Goal: Task Accomplishment & Management: Complete application form

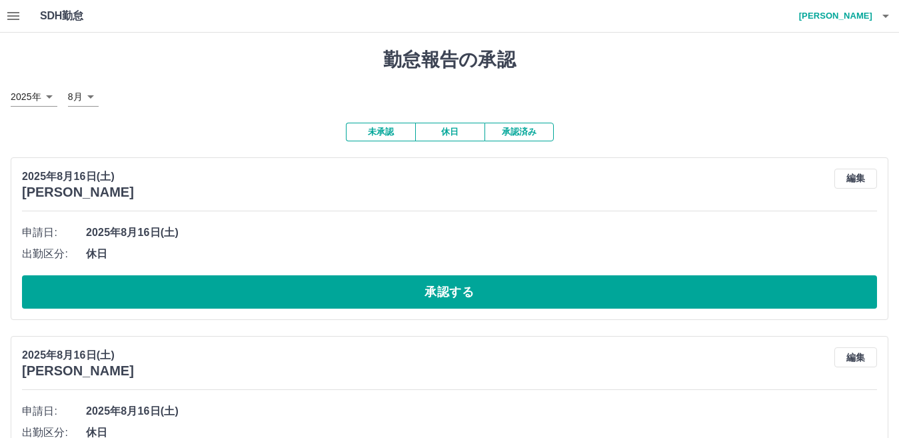
click at [9, 20] on icon "button" at bounding box center [13, 16] width 12 height 8
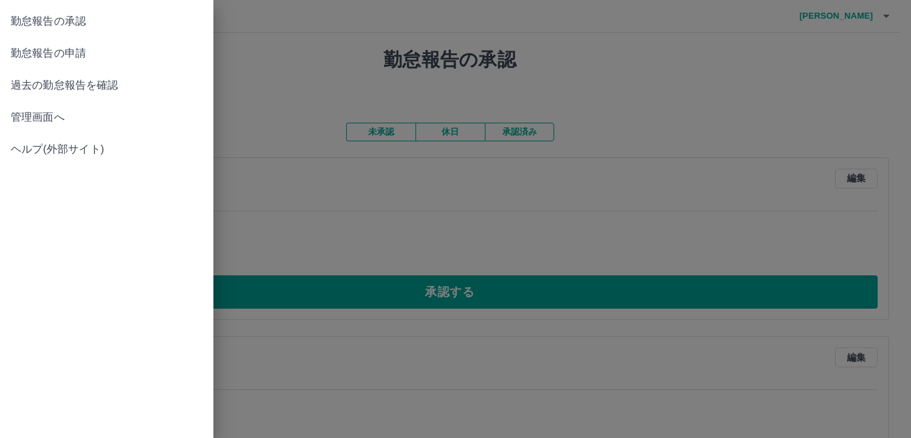
drag, startPoint x: 58, startPoint y: 56, endPoint x: 339, endPoint y: 91, distance: 282.9
click at [59, 56] on span "勤怠報告の申請" at bounding box center [107, 53] width 192 height 16
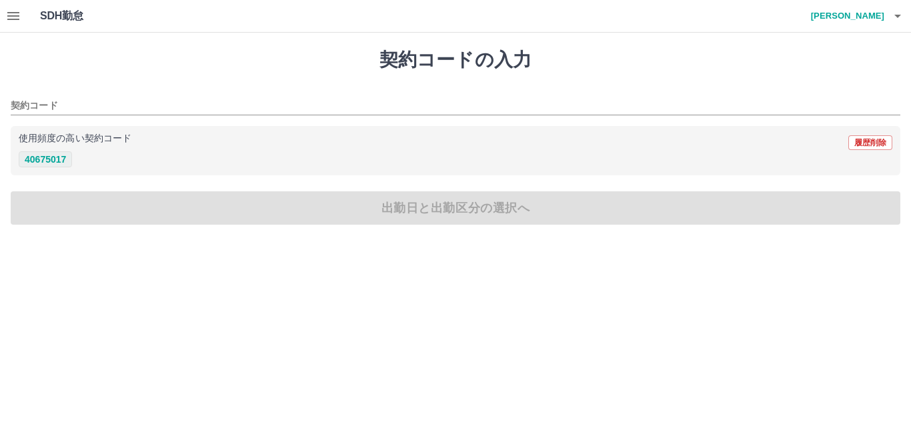
click at [45, 159] on button "40675017" at bounding box center [45, 159] width 53 height 16
type input "********"
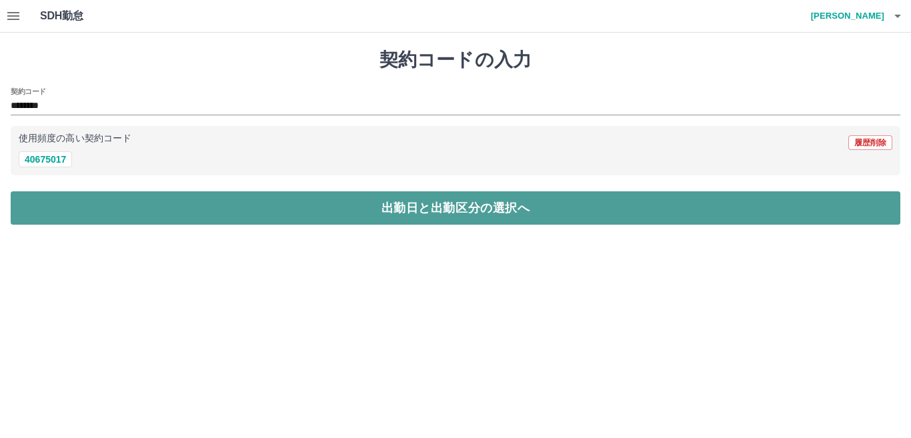
click at [391, 211] on button "出勤日と出勤区分の選択へ" at bounding box center [455, 207] width 889 height 33
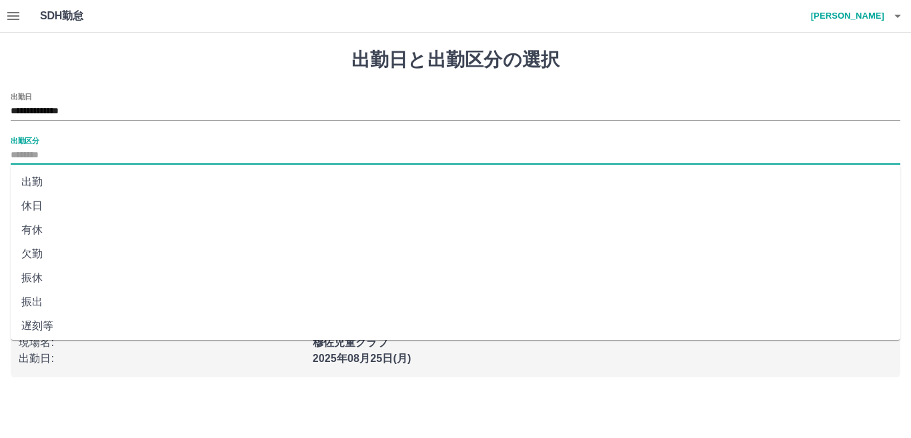
click at [38, 152] on input "出勤区分" at bounding box center [455, 155] width 889 height 17
click at [36, 182] on li "出勤" at bounding box center [455, 182] width 889 height 24
type input "**"
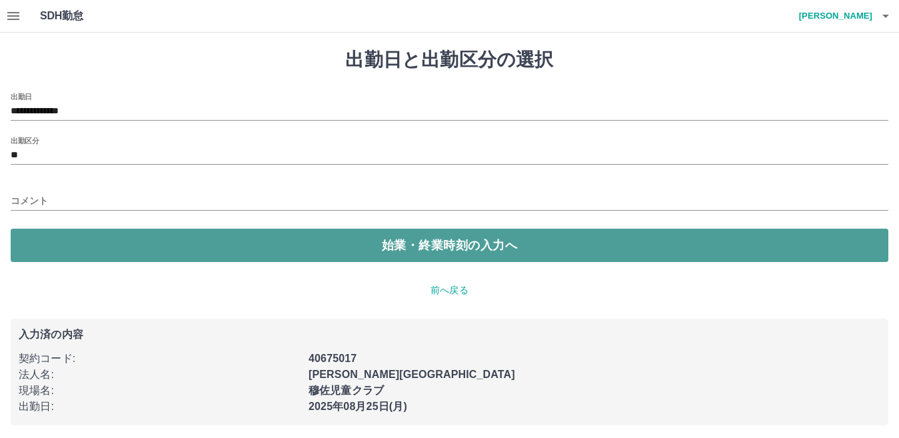
click at [415, 241] on button "始業・終業時刻の入力へ" at bounding box center [450, 245] width 878 height 33
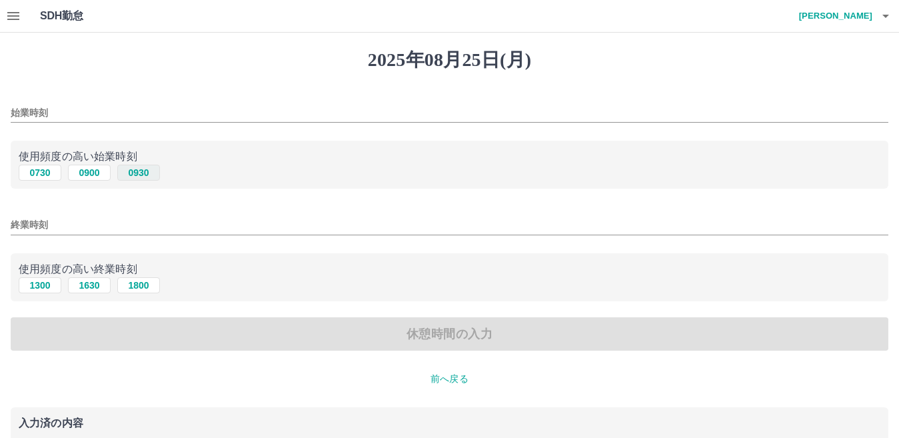
click at [145, 175] on button "0930" at bounding box center [138, 173] width 43 height 16
type input "****"
click at [16, 224] on input "終業時刻" at bounding box center [450, 224] width 878 height 19
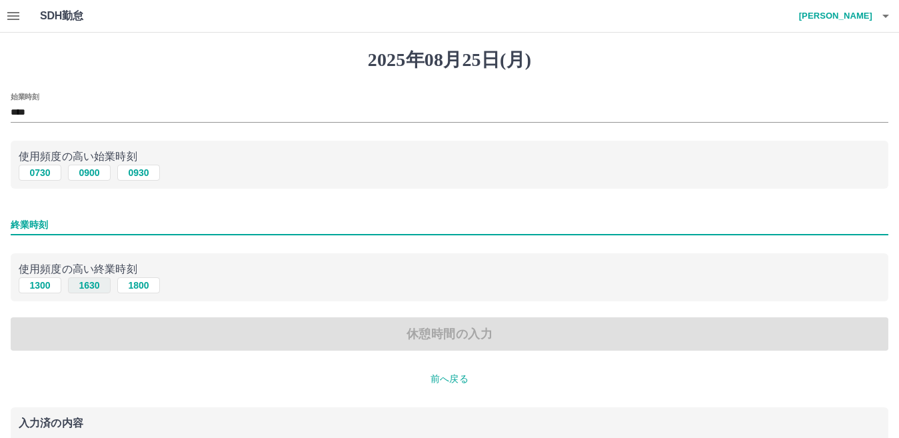
type input "****"
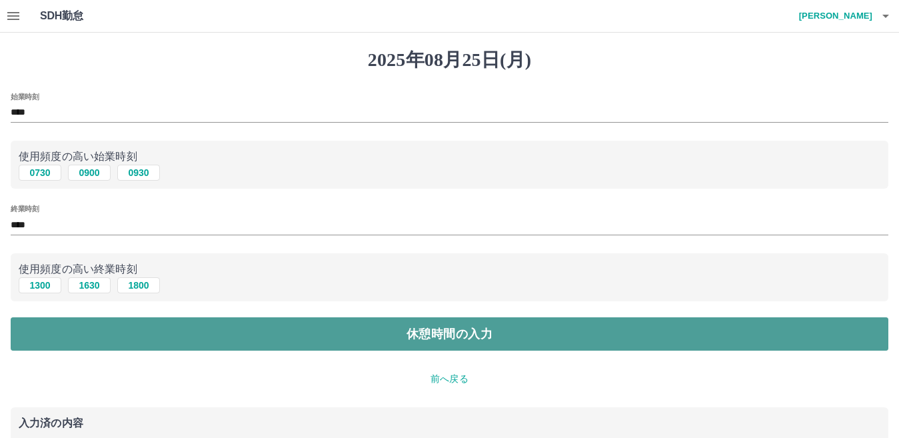
click at [405, 334] on button "休憩時間の入力" at bounding box center [450, 333] width 878 height 33
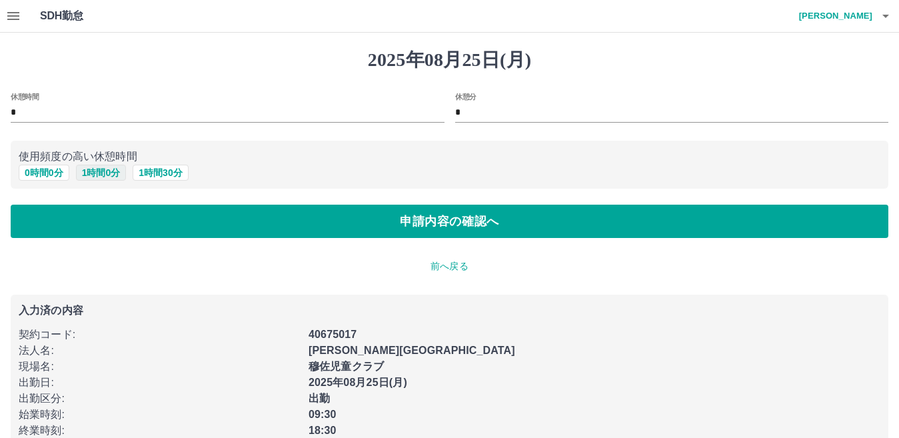
click at [91, 173] on button "1 時間 0 分" at bounding box center [101, 173] width 51 height 16
type input "*"
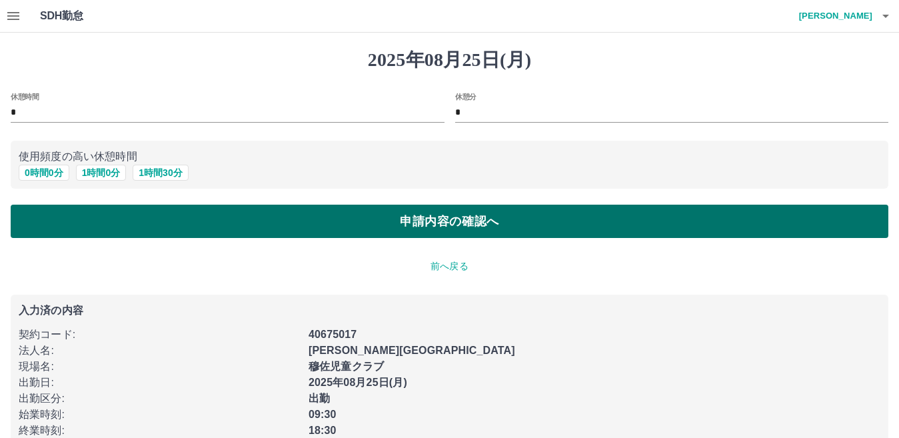
click at [405, 219] on button "申請内容の確認へ" at bounding box center [450, 221] width 878 height 33
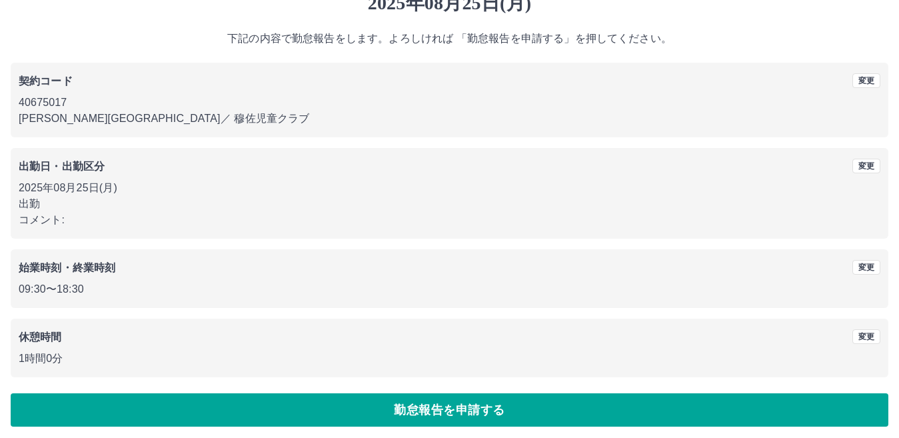
scroll to position [61, 0]
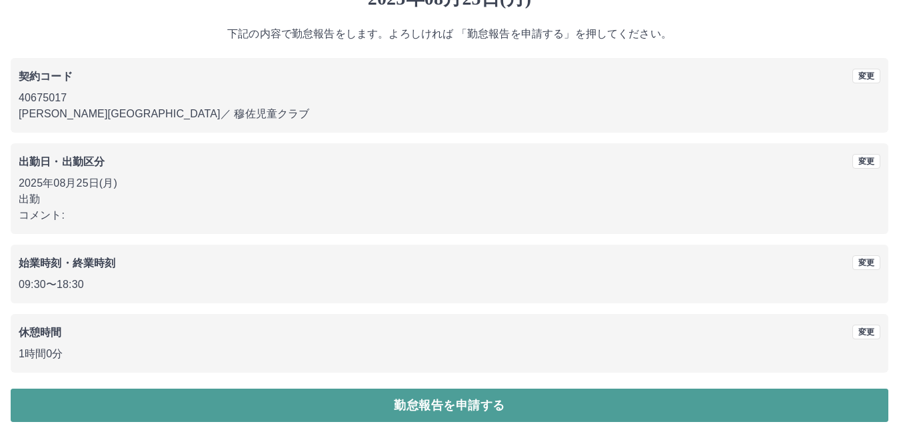
click at [480, 403] on button "勤怠報告を申請する" at bounding box center [450, 405] width 878 height 33
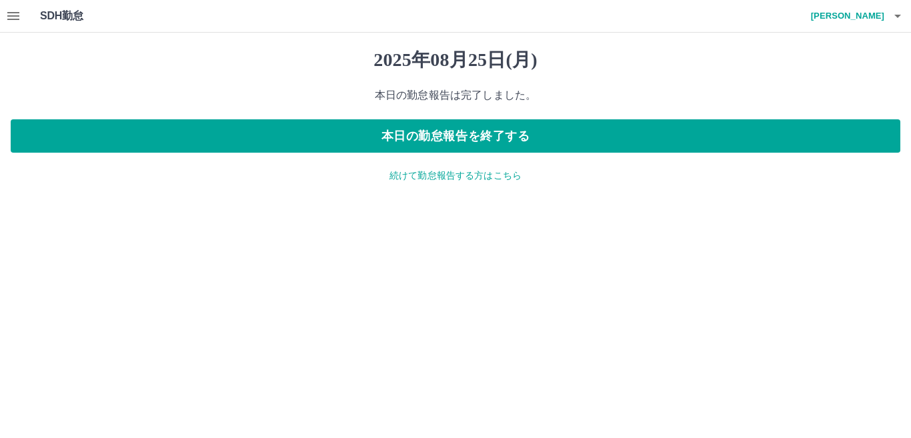
click at [19, 12] on icon "button" at bounding box center [13, 16] width 12 height 8
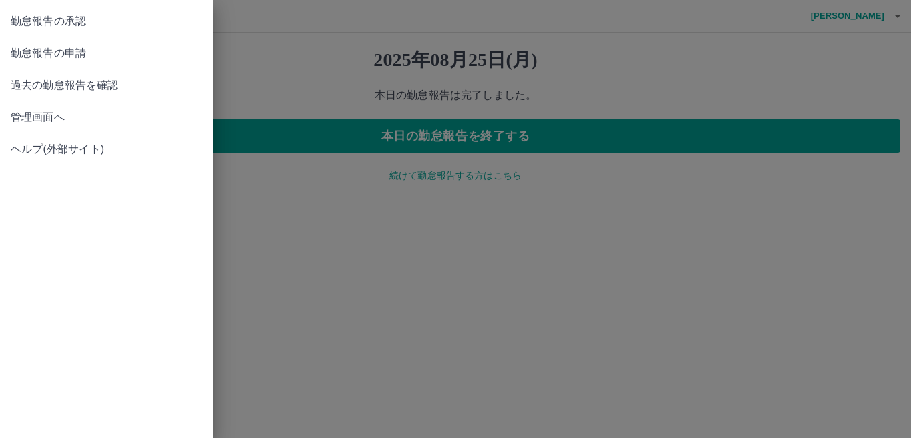
click at [98, 24] on span "勤怠報告の承認" at bounding box center [107, 21] width 192 height 16
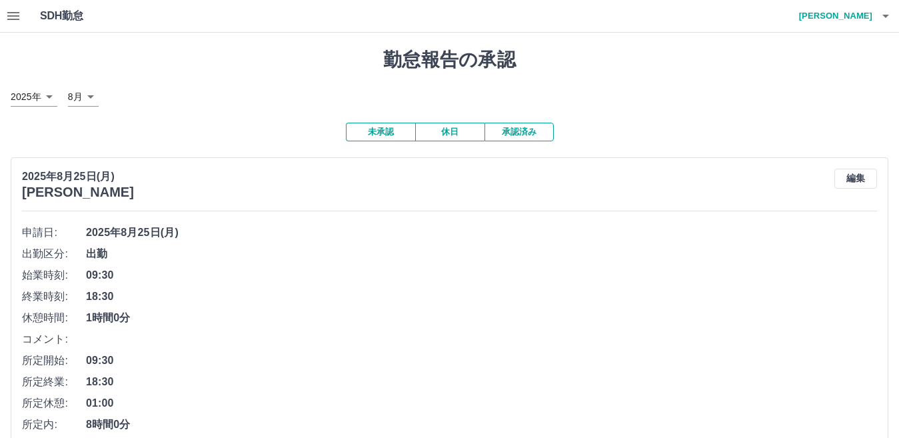
click at [14, 16] on icon "button" at bounding box center [13, 16] width 12 height 8
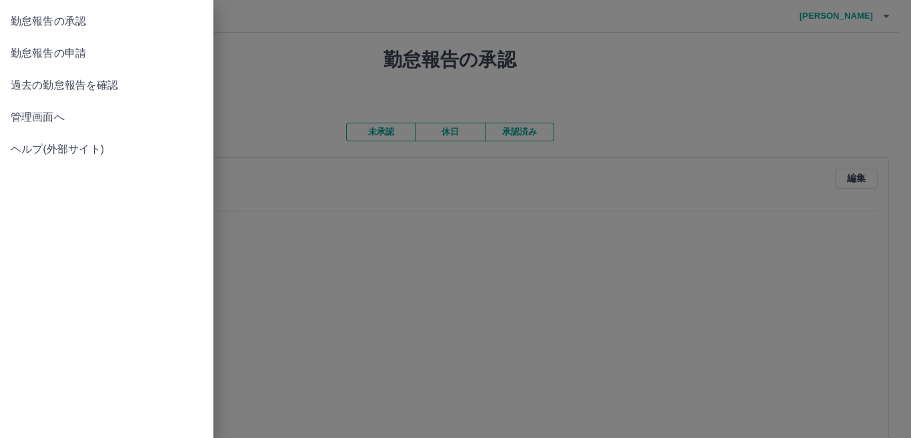
click at [59, 59] on span "勤怠報告の申請" at bounding box center [107, 53] width 192 height 16
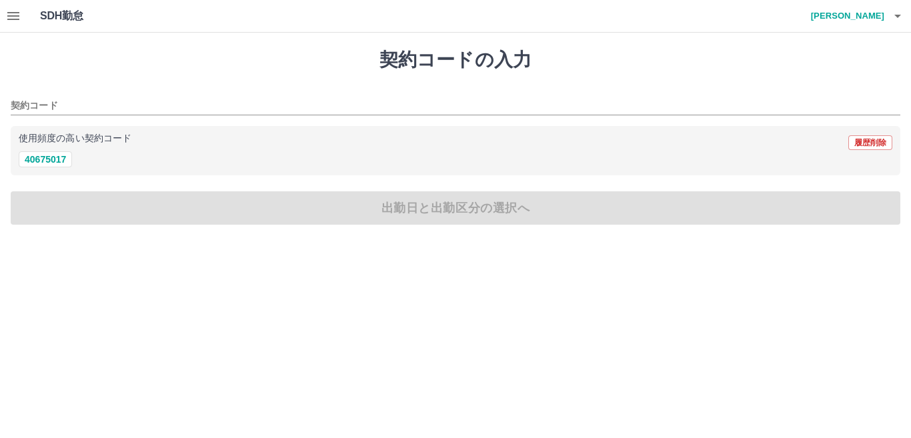
click at [15, 14] on icon "button" at bounding box center [13, 16] width 16 height 16
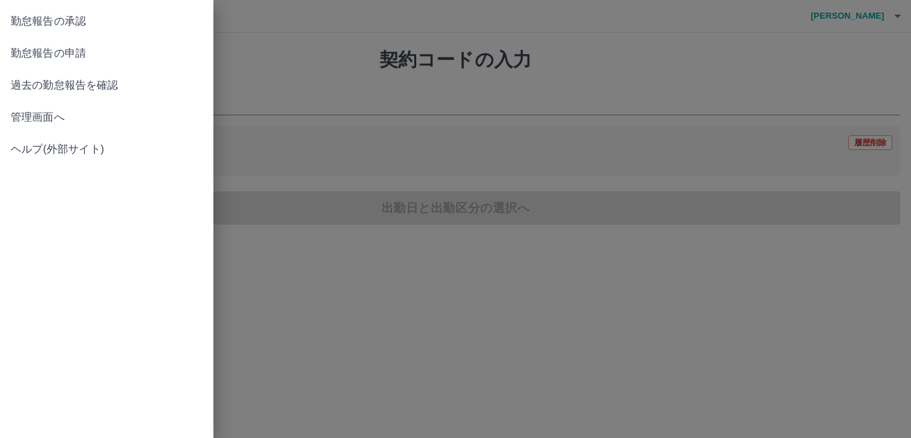
click at [69, 18] on span "勤怠報告の承認" at bounding box center [107, 21] width 192 height 16
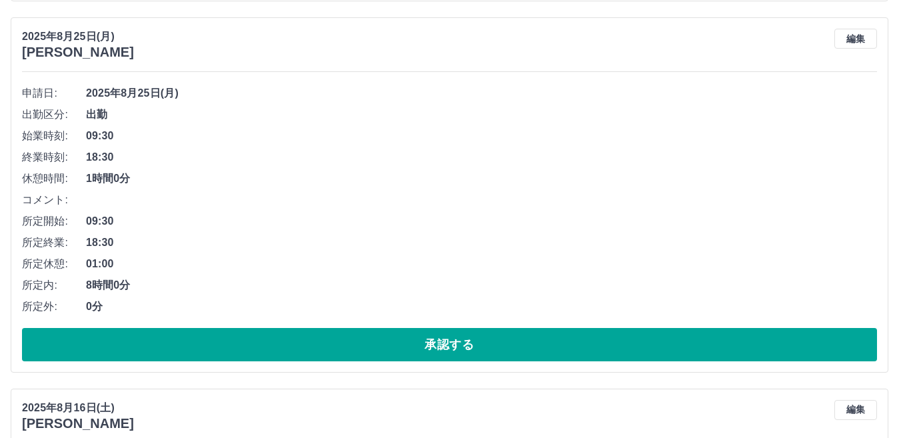
scroll to position [867, 0]
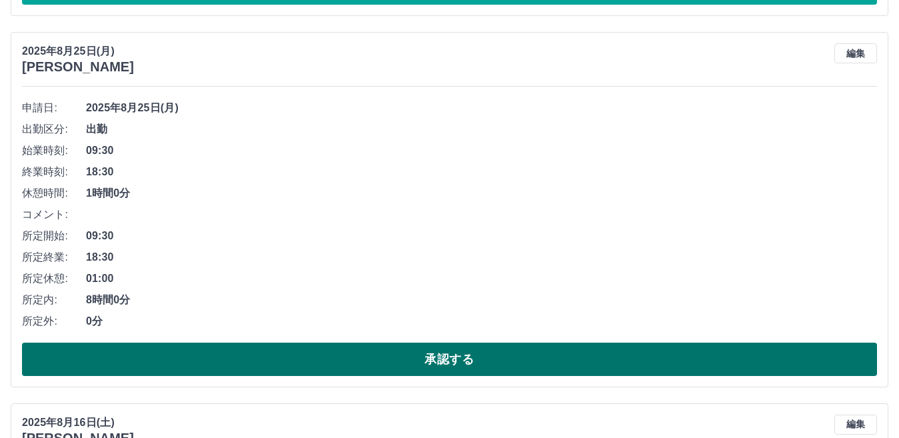
click at [442, 364] on button "承認する" at bounding box center [449, 359] width 855 height 33
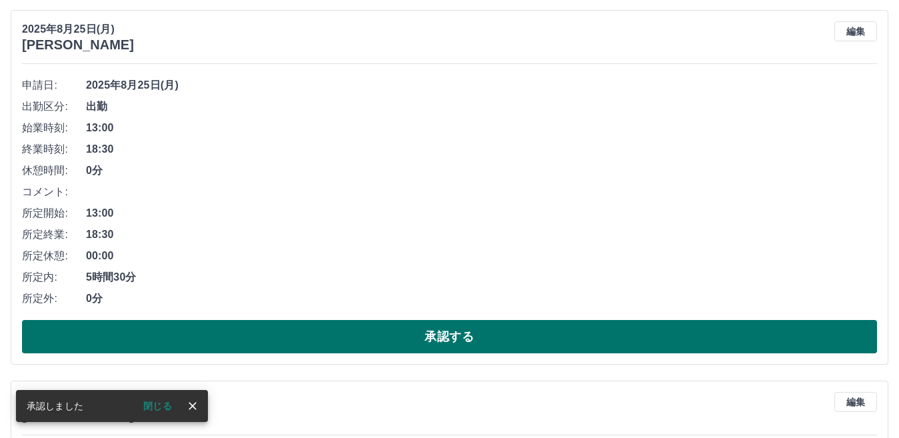
scroll to position [467, 0]
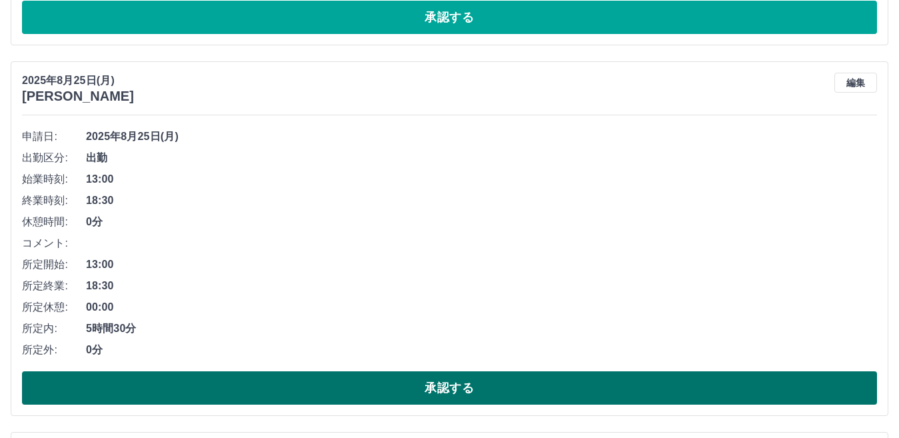
click at [473, 389] on button "承認する" at bounding box center [449, 387] width 855 height 33
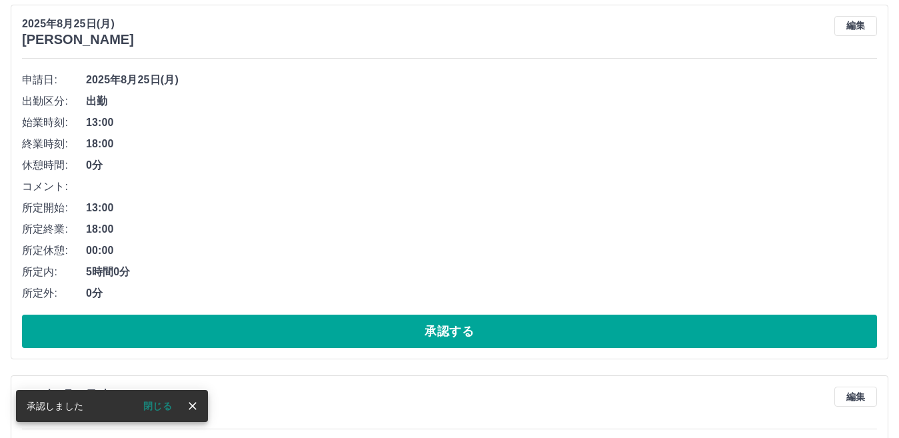
scroll to position [133, 0]
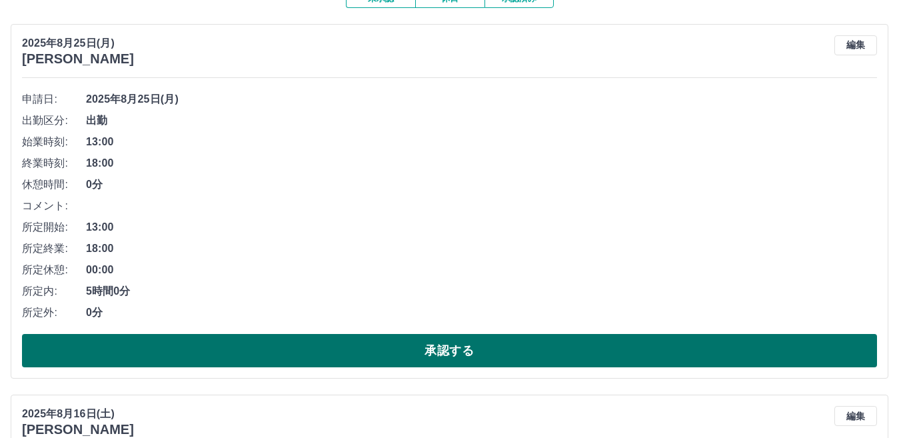
click at [460, 351] on button "承認する" at bounding box center [449, 350] width 855 height 33
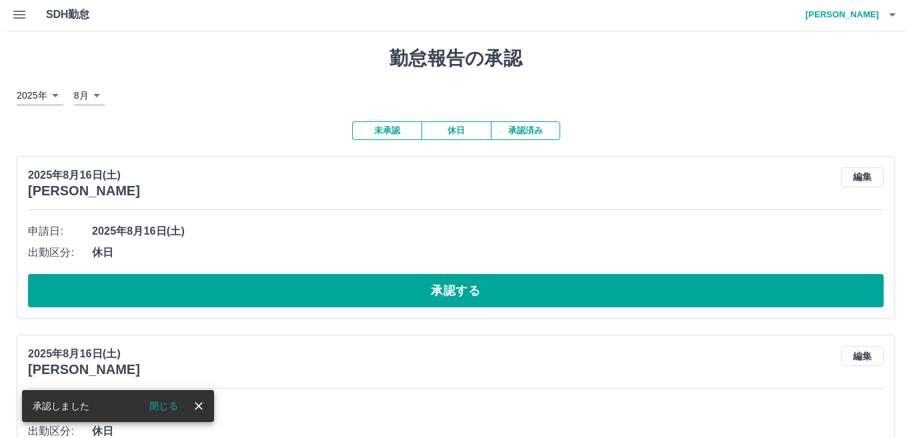
scroll to position [0, 0]
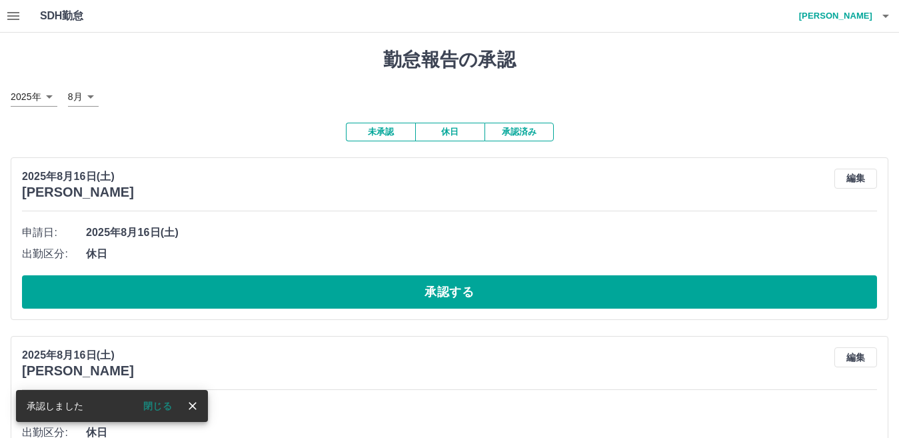
click at [887, 17] on icon "button" at bounding box center [886, 16] width 7 height 3
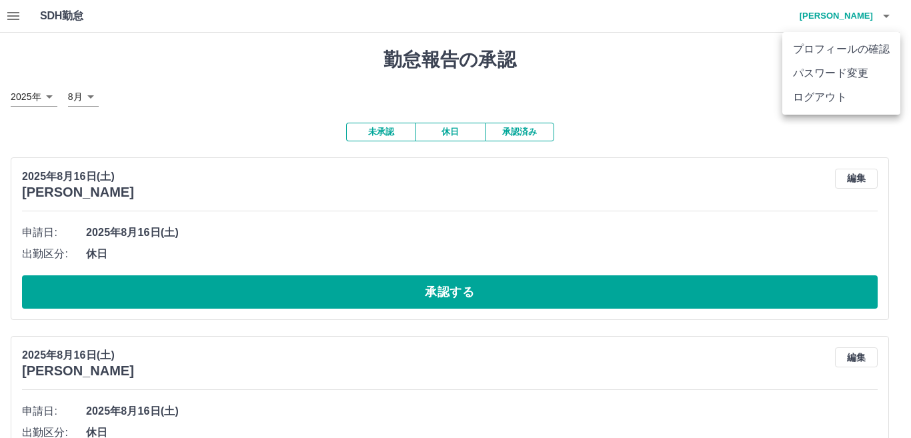
click at [833, 99] on li "ログアウト" at bounding box center [841, 97] width 118 height 24
